Goal: Navigation & Orientation: Find specific page/section

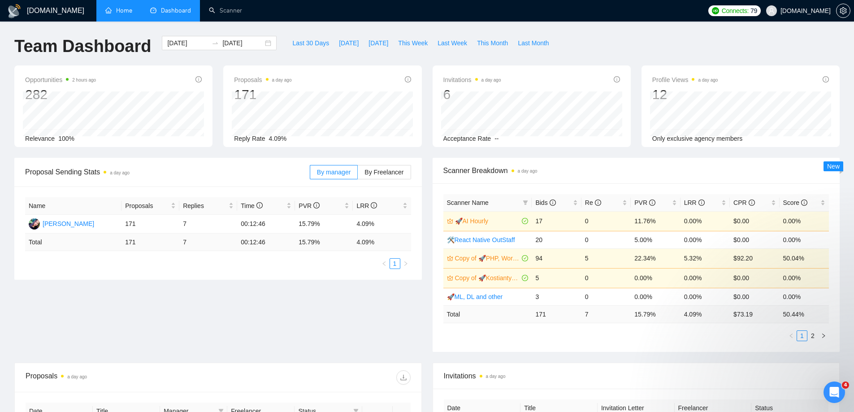
click at [115, 14] on link "Home" at bounding box center [118, 11] width 27 height 8
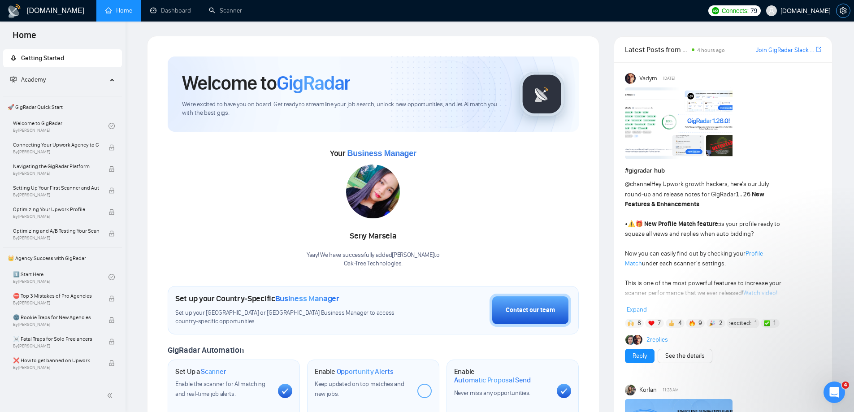
click at [842, 14] on icon "setting" at bounding box center [842, 10] width 7 height 7
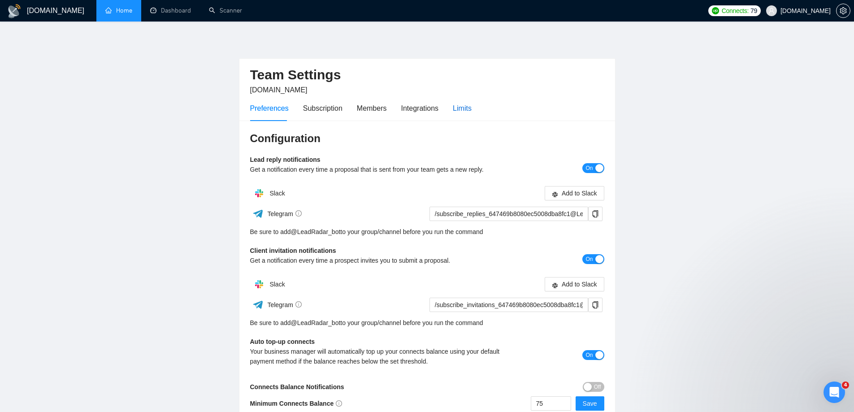
click at [459, 108] on div "Limits" at bounding box center [462, 108] width 19 height 11
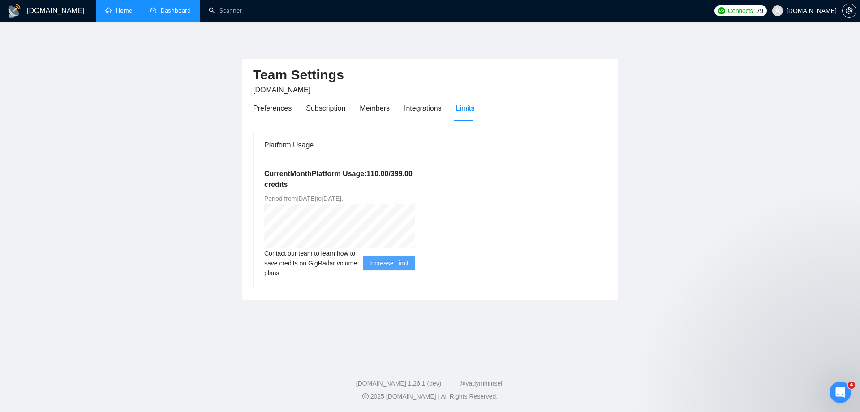
click at [179, 14] on link "Dashboard" at bounding box center [170, 11] width 41 height 8
